Goal: Find contact information: Find contact information

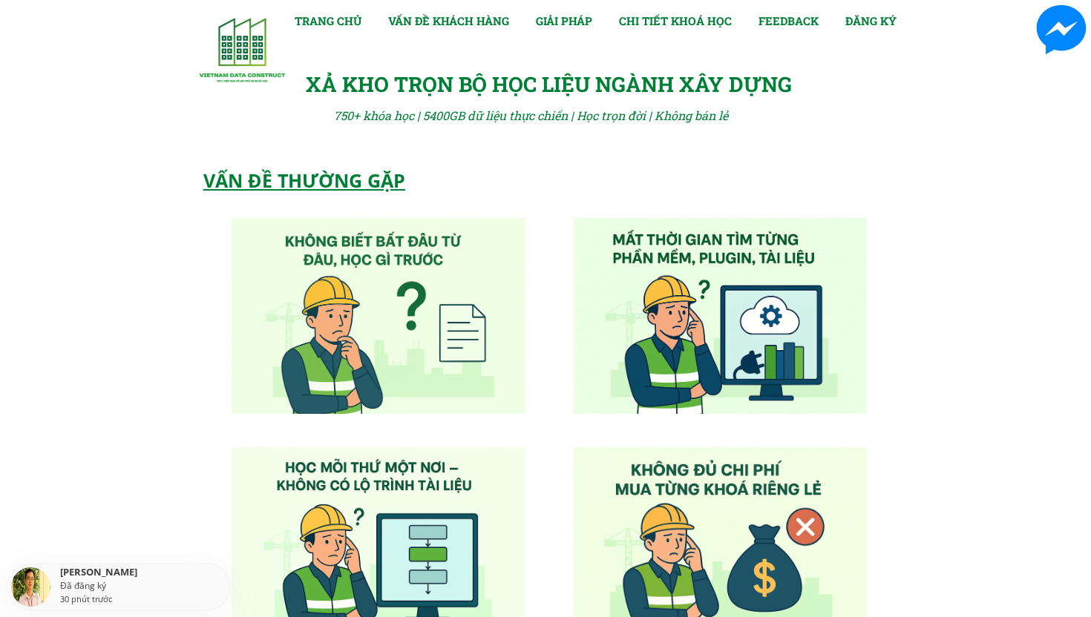
scroll to position [7476, 0]
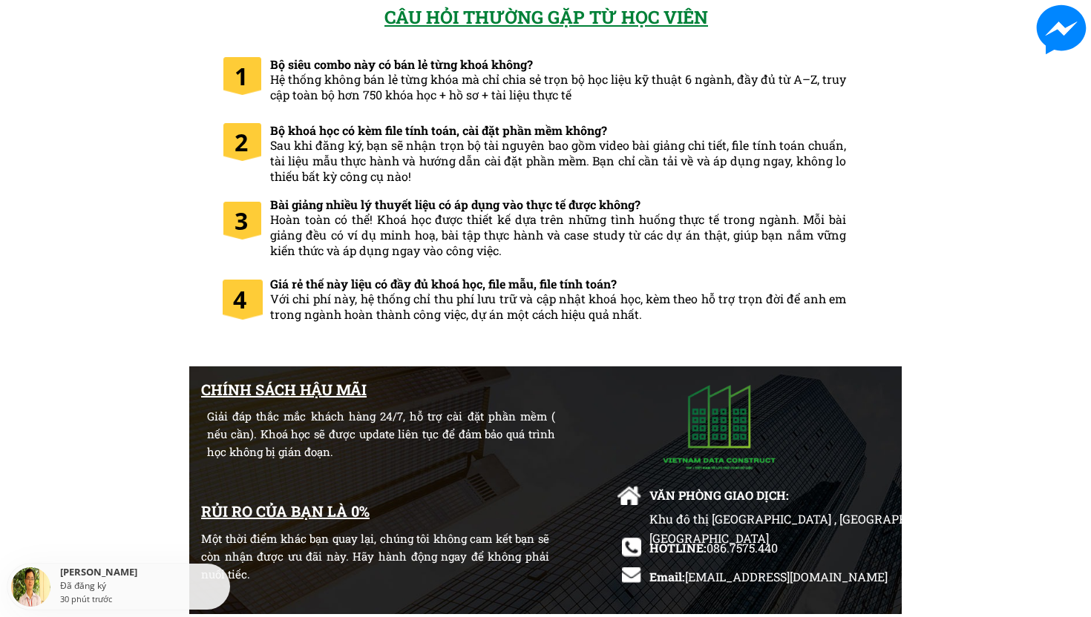
drag, startPoint x: 709, startPoint y: 547, endPoint x: 776, endPoint y: 547, distance: 67.5
click at [776, 547] on div "Khu đô thị [GEOGRAPHIC_DATA] , [GEOGRAPHIC_DATA], [GEOGRAPHIC_DATA]" at bounding box center [823, 538] width 348 height 57
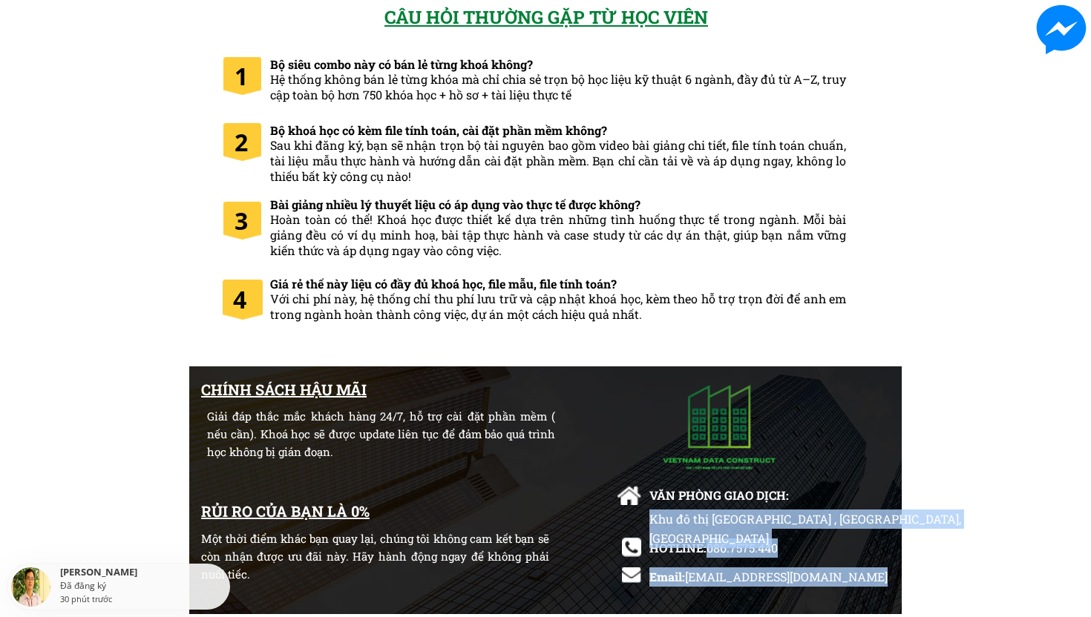
drag, startPoint x: 710, startPoint y: 548, endPoint x: 776, endPoint y: 546, distance: 66.1
click at [776, 546] on div "CHÍNH SÁCH HẬU MÃI Giải đáp thắc mắc khách hàng 24/7, hỗ trợ cài đặt phần mềm (…" at bounding box center [545, 492] width 712 height 250
click at [797, 545] on div "Khu đô thị [GEOGRAPHIC_DATA] , [GEOGRAPHIC_DATA], [GEOGRAPHIC_DATA]" at bounding box center [823, 538] width 348 height 57
drag, startPoint x: 707, startPoint y: 548, endPoint x: 727, endPoint y: 546, distance: 20.2
click at [727, 546] on div "CHÍNH SÁCH HẬU MÃI Giải đáp thắc mắc khách hàng 24/7, hỗ trợ cài đặt phần mềm (…" at bounding box center [545, 492] width 712 height 250
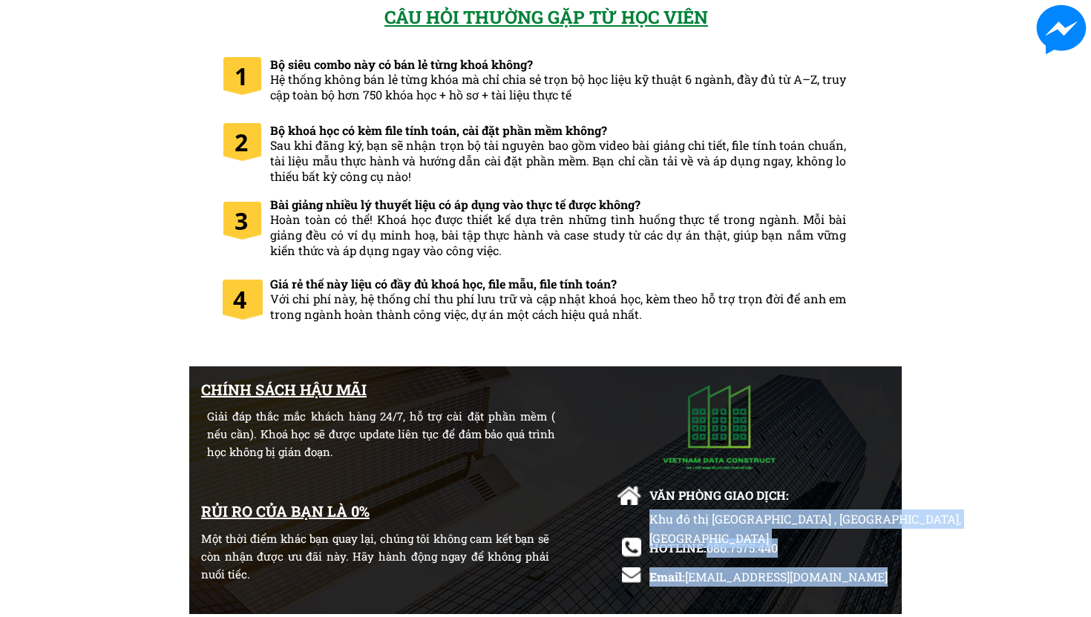
click at [814, 548] on div "HOTLINE: 086.7575.440" at bounding box center [747, 548] width 197 height 19
drag, startPoint x: 788, startPoint y: 546, endPoint x: 707, endPoint y: 548, distance: 80.9
click at [707, 548] on div "CHÍNH SÁCH HẬU MÃI Giải đáp thắc mắc khách hàng 24/7, hỗ trợ cài đặt phần mềm (…" at bounding box center [545, 492] width 712 height 250
click at [940, 517] on div "Khu đô thị [GEOGRAPHIC_DATA] , [GEOGRAPHIC_DATA], [GEOGRAPHIC_DATA]" at bounding box center [823, 538] width 348 height 57
